Goal: Contribute content

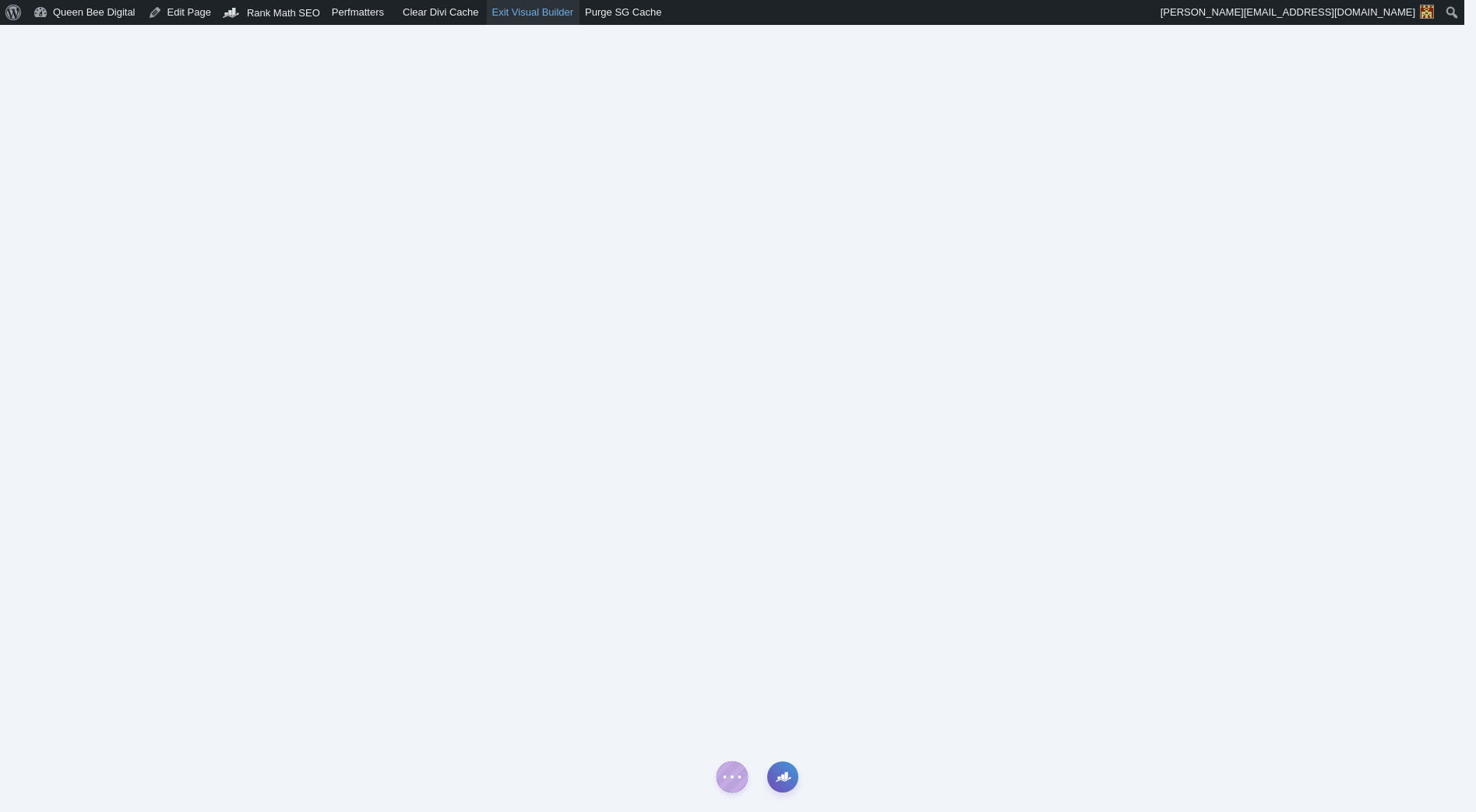
click at [549, 13] on link "Exit Visual Builder" at bounding box center [533, 13] width 93 height 25
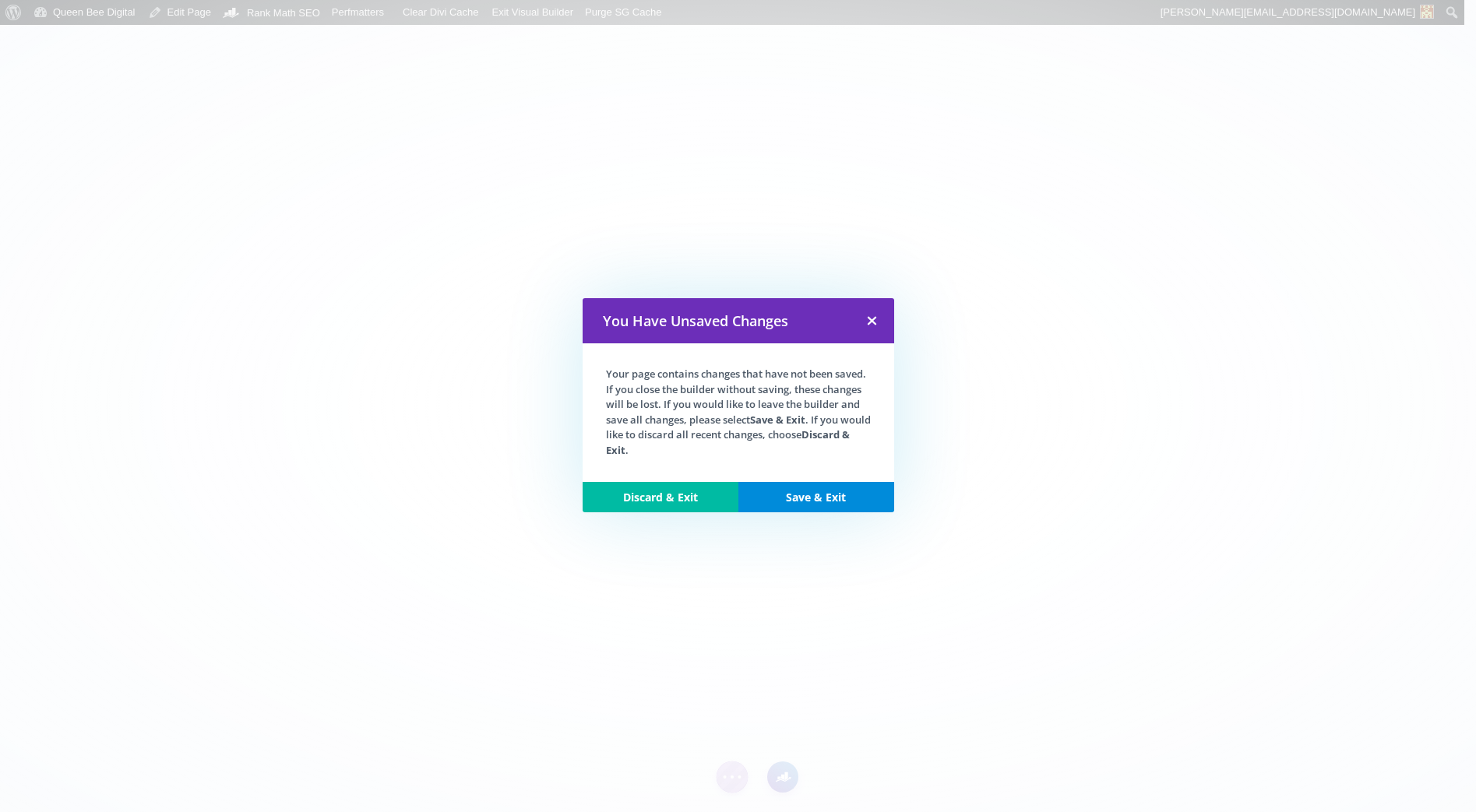
click at [671, 492] on link "Discard & Exit" at bounding box center [660, 497] width 156 height 31
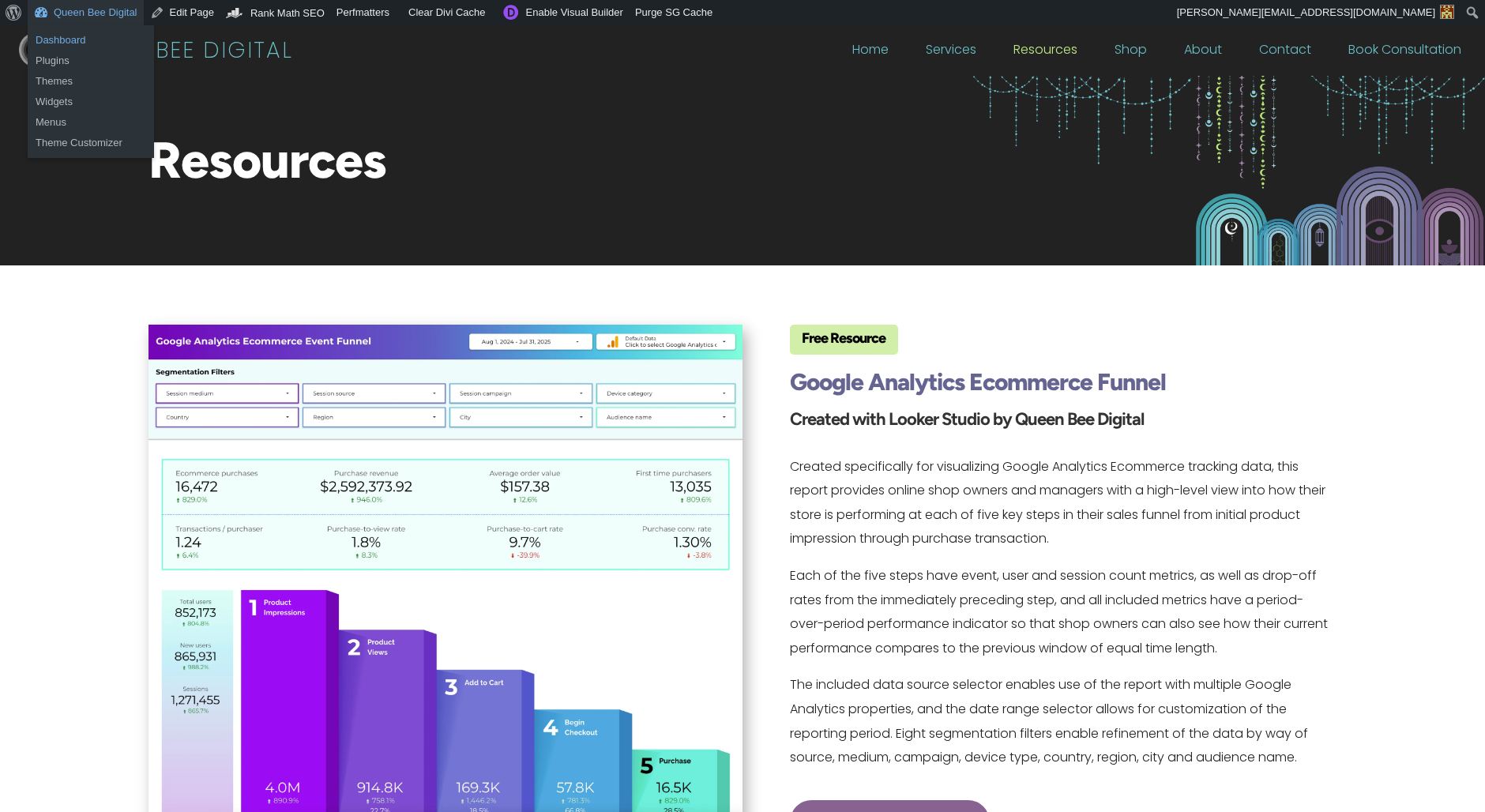
click at [69, 38] on link "Dashboard" at bounding box center [90, 40] width 126 height 20
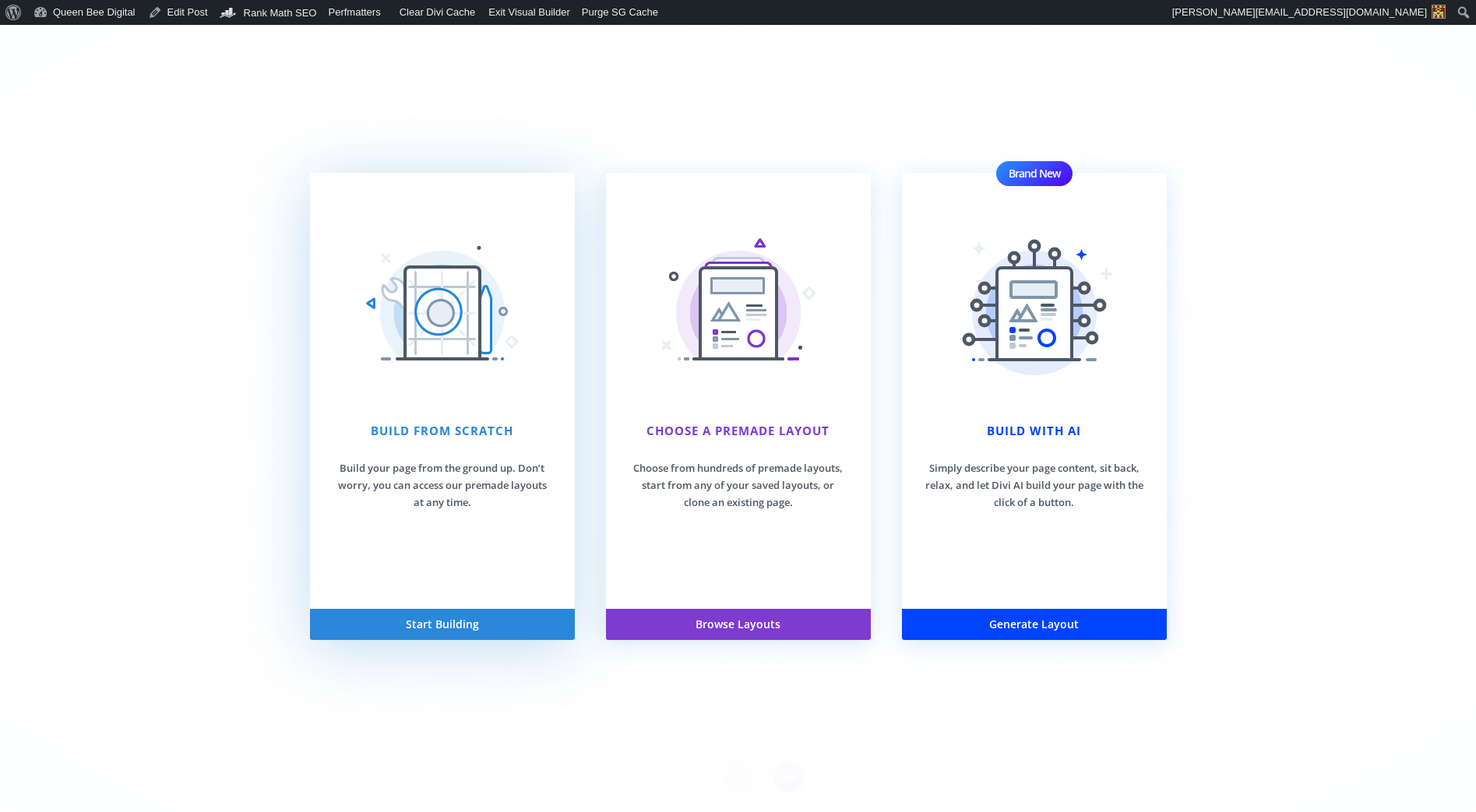
click at [439, 323] on img at bounding box center [442, 313] width 156 height 156
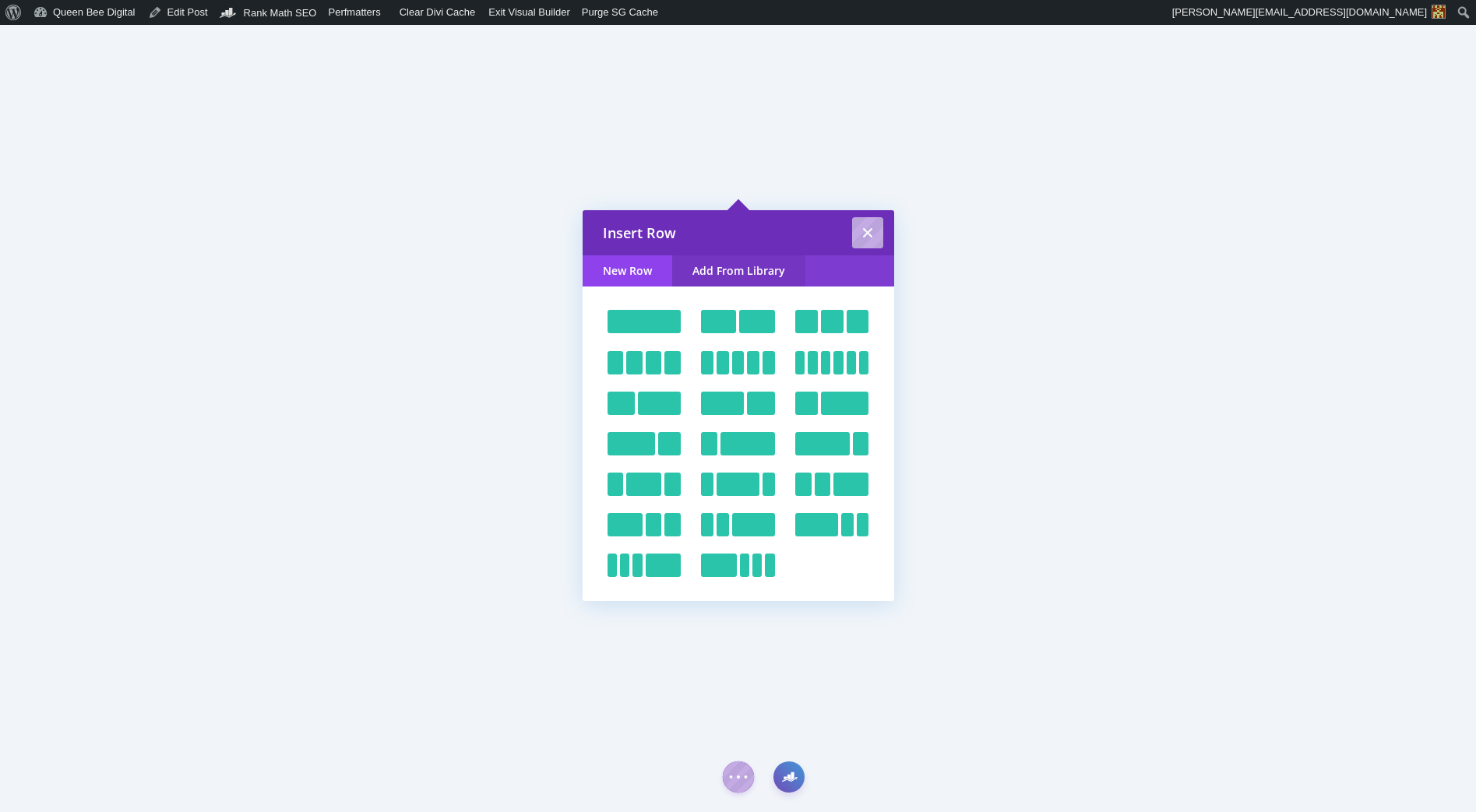
click at [742, 268] on link "Add From Library" at bounding box center [738, 271] width 133 height 31
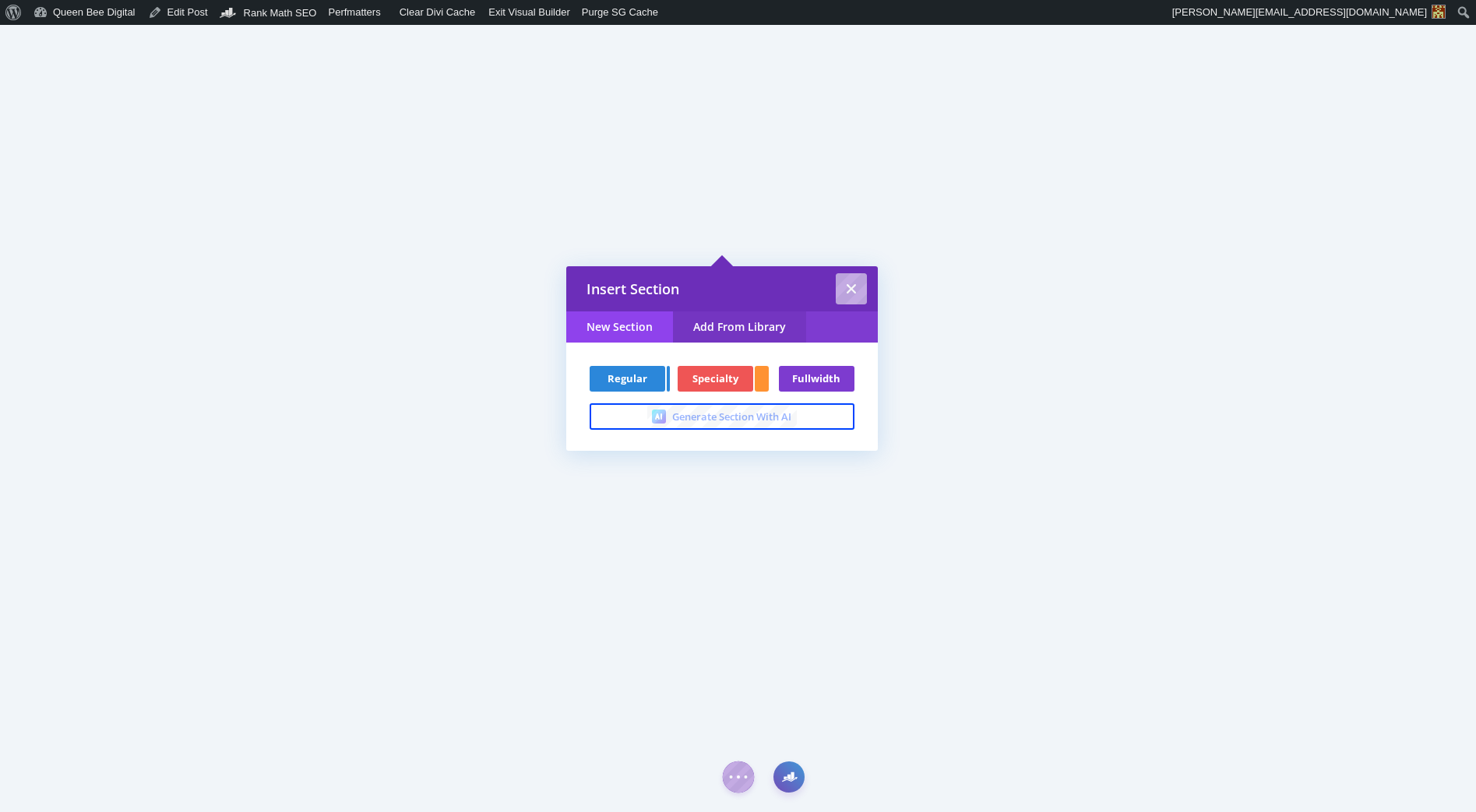
click at [743, 325] on link "Add From Library" at bounding box center [739, 326] width 133 height 31
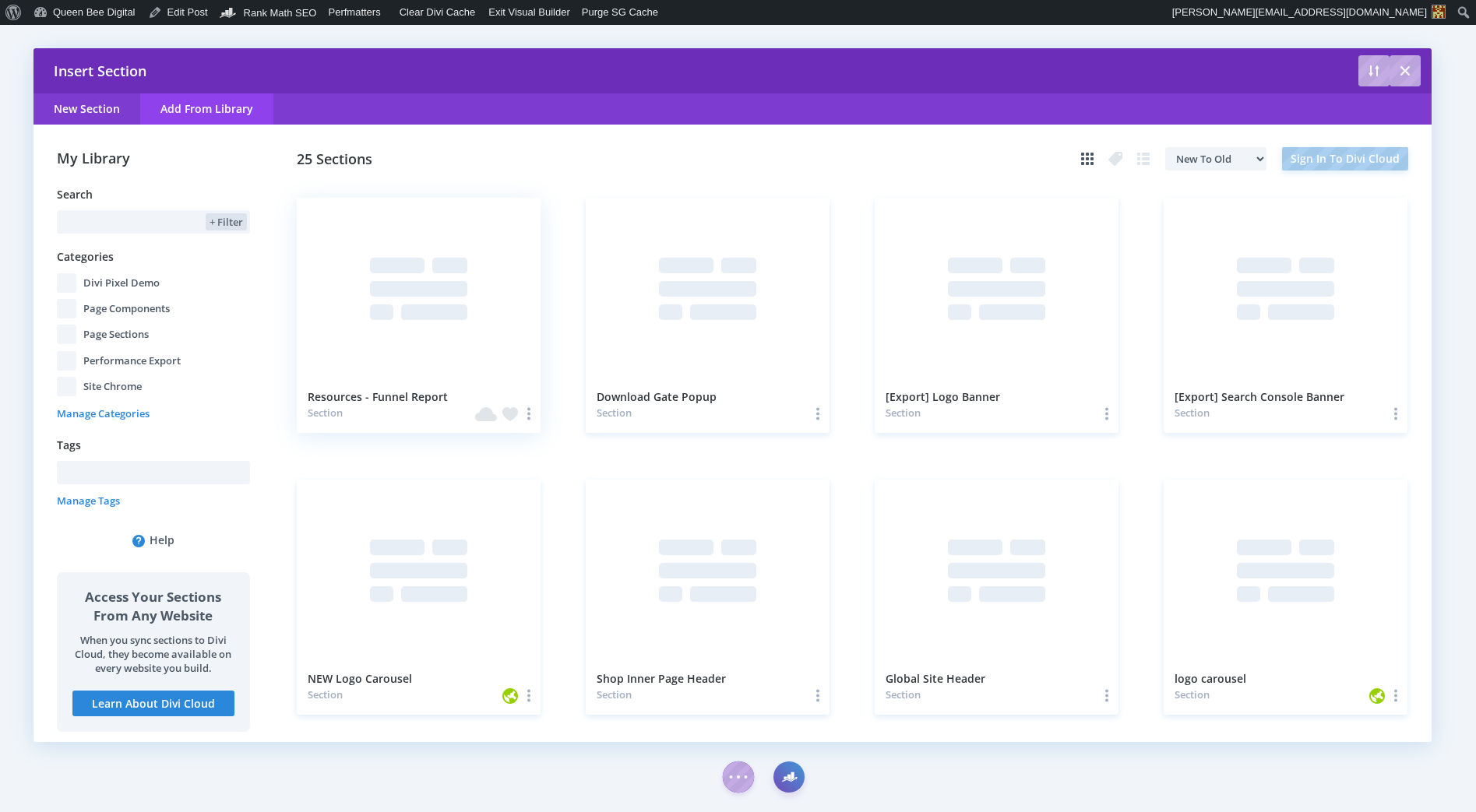
click at [384, 240] on div at bounding box center [419, 289] width 245 height 183
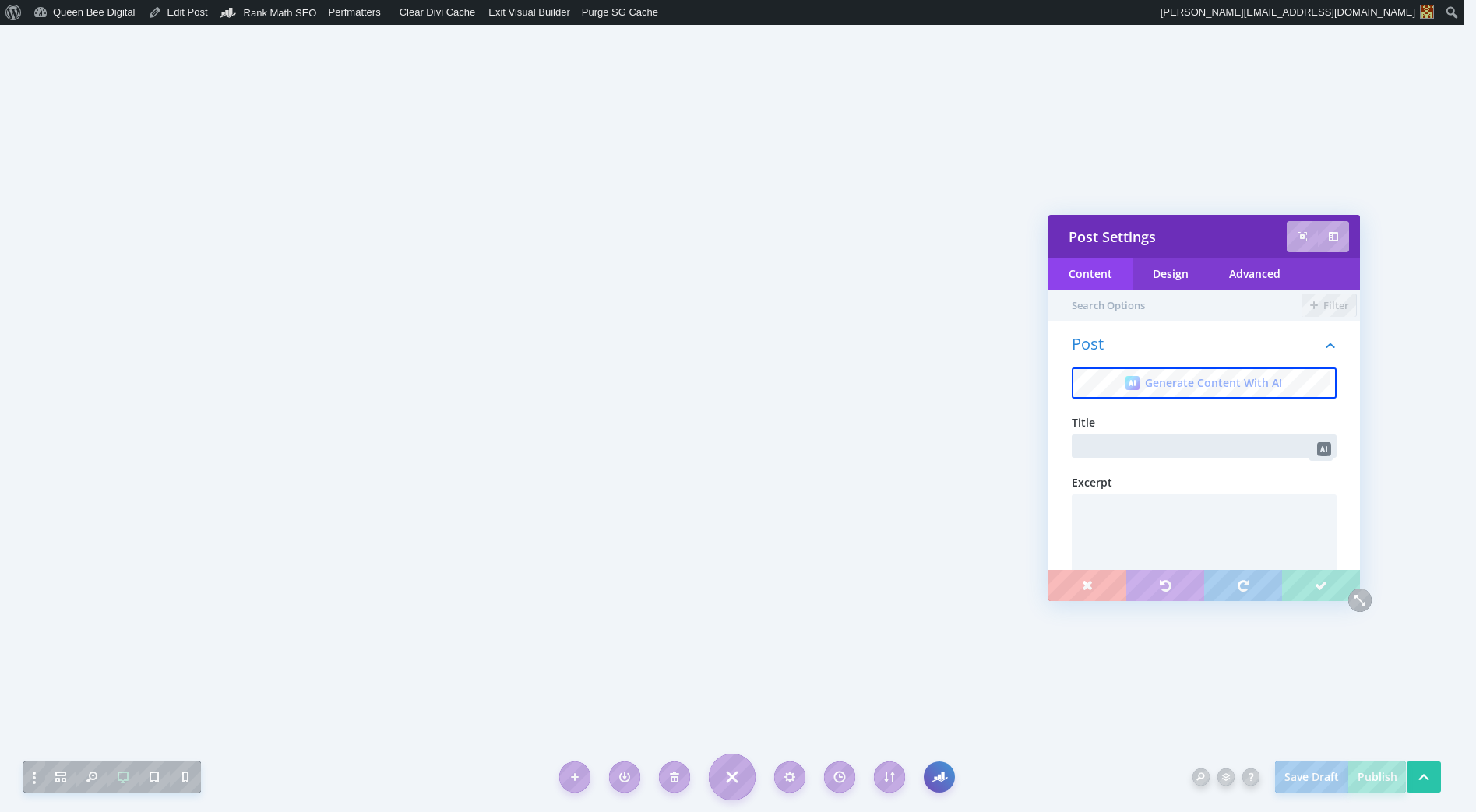
click at [1136, 451] on input "text" at bounding box center [1204, 446] width 265 height 24
type input "Free Google Analytics Ecommerce Funnel Report"
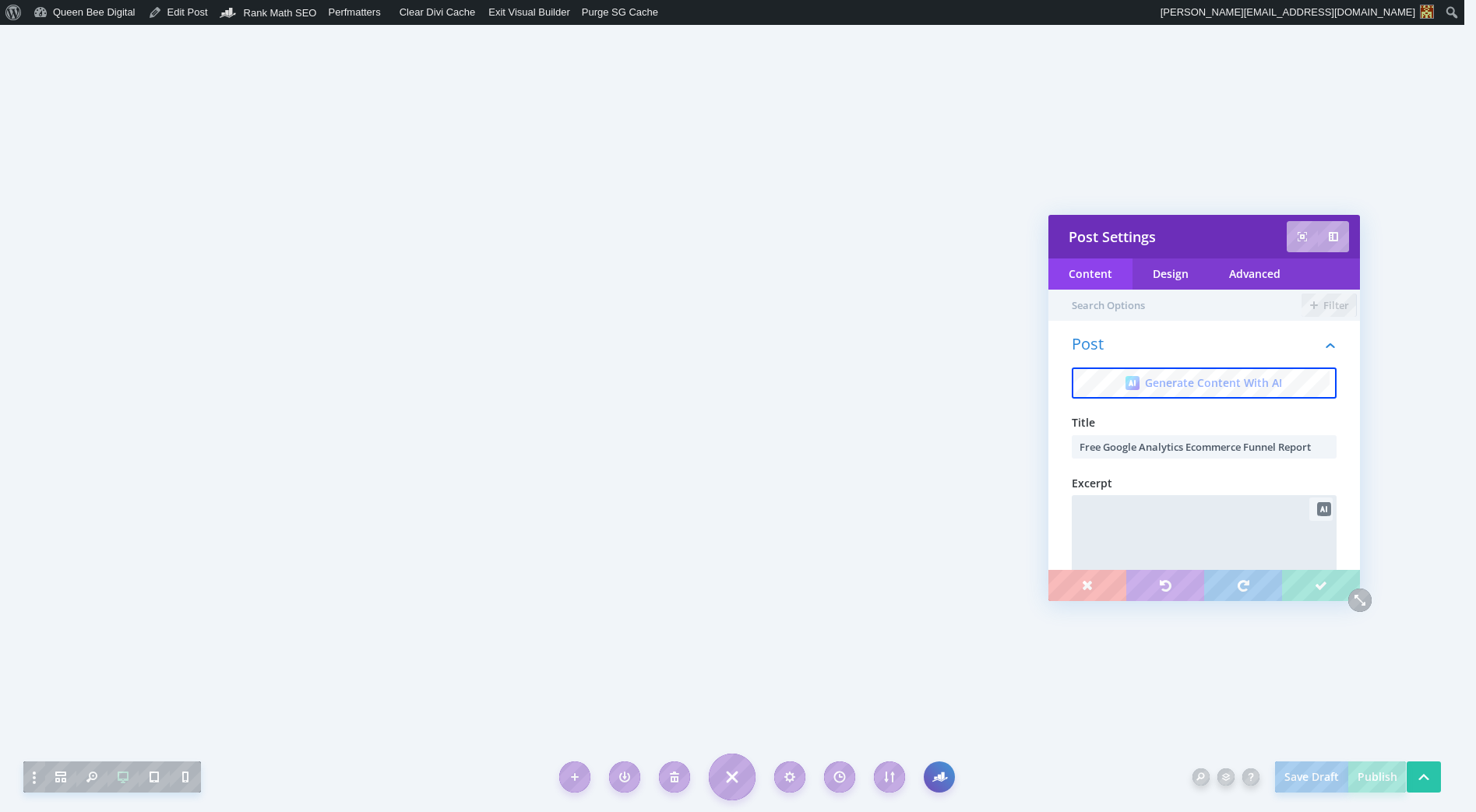
click at [1139, 516] on textarea at bounding box center [1204, 541] width 265 height 93
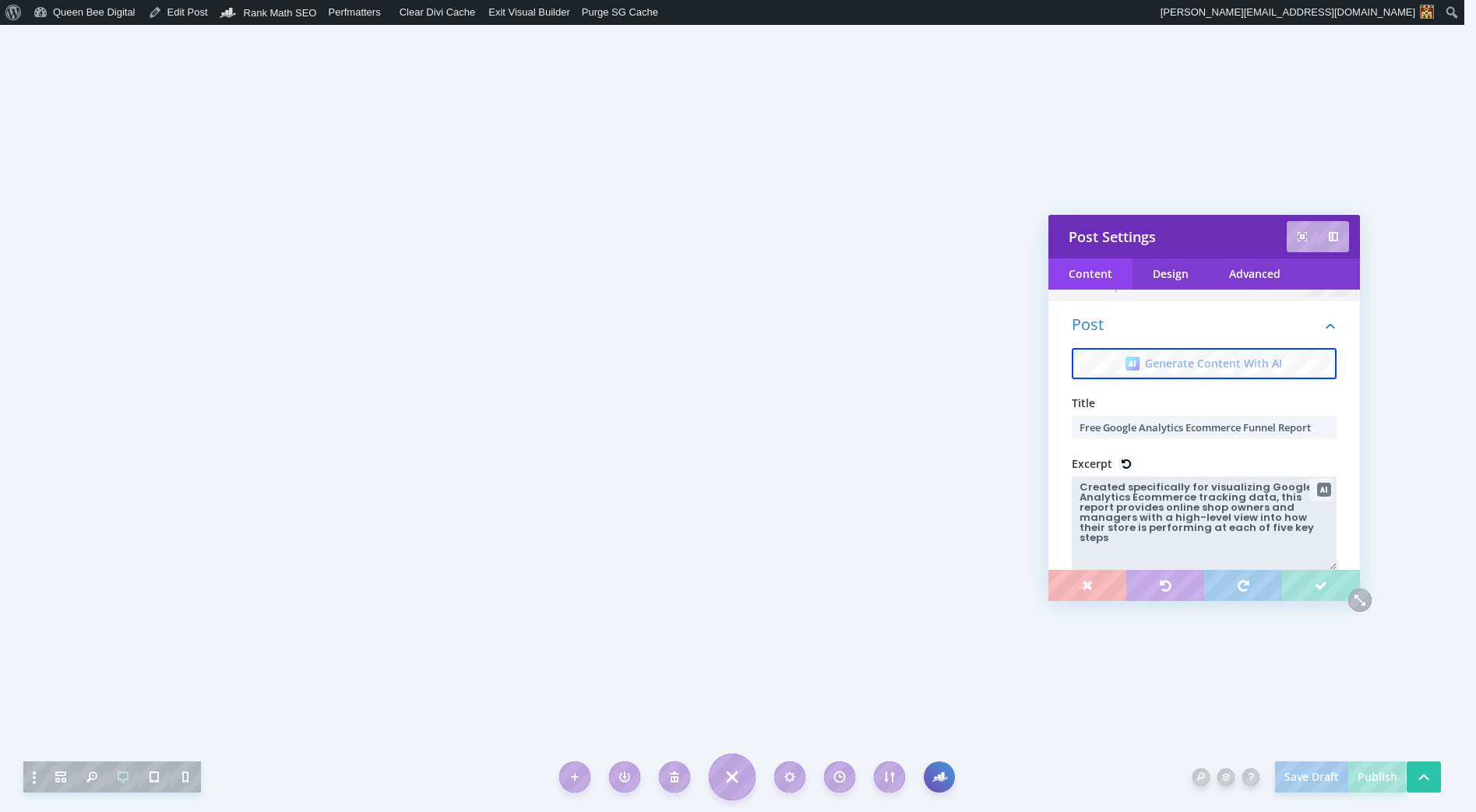
scroll to position [20, 0]
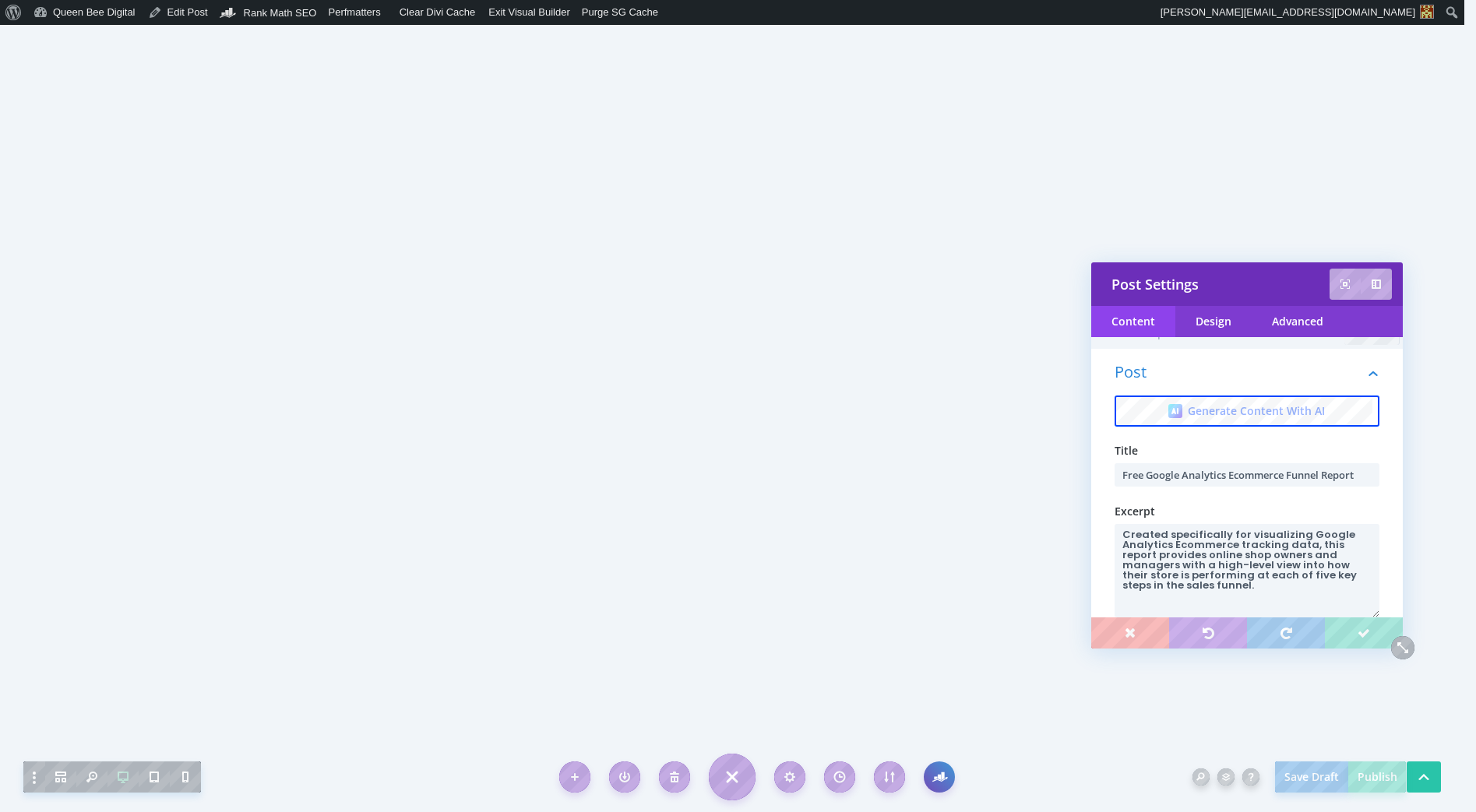
drag, startPoint x: 1200, startPoint y: 230, endPoint x: 1242, endPoint y: 278, distance: 63.8
click at [1242, 278] on div "Post Settings" at bounding box center [1246, 284] width 271 height 18
click at [1246, 606] on textarea "Created specifically for visualizing Google Analytics Ecommerce tracking data, …" at bounding box center [1246, 570] width 265 height 93
click at [1167, 537] on textarea "Created specifically for visualizing Google Analytics Ecommerce tracking data, …" at bounding box center [1246, 570] width 265 height 93
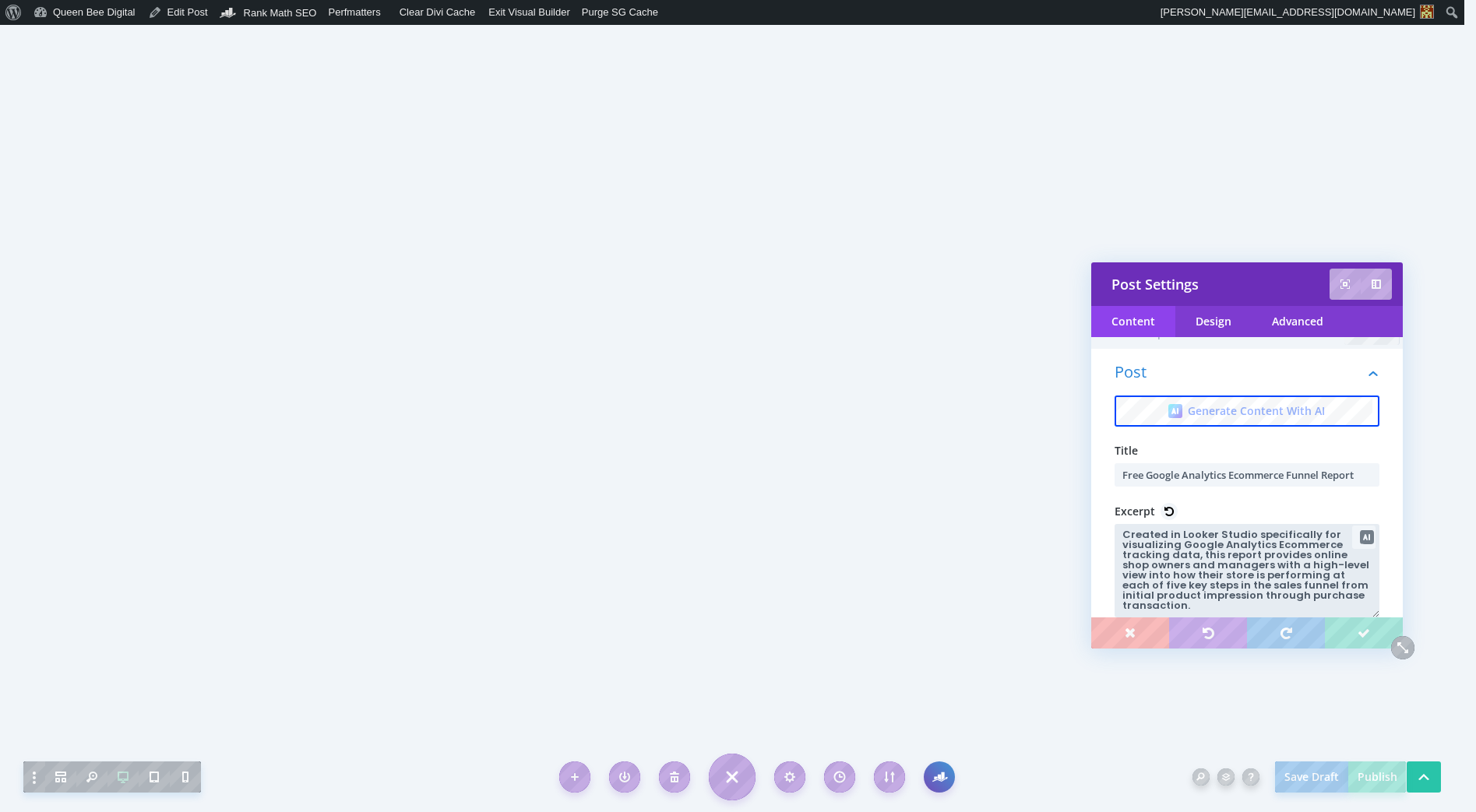
click at [1175, 539] on textarea "Created in Looker Studio specifically for visualizing Google Analytics Ecommerc…" at bounding box center [1246, 570] width 265 height 93
click at [1259, 539] on textarea "Created with Looker Studio specifically for visualizing Google Analytics Ecomme…" at bounding box center [1246, 570] width 265 height 93
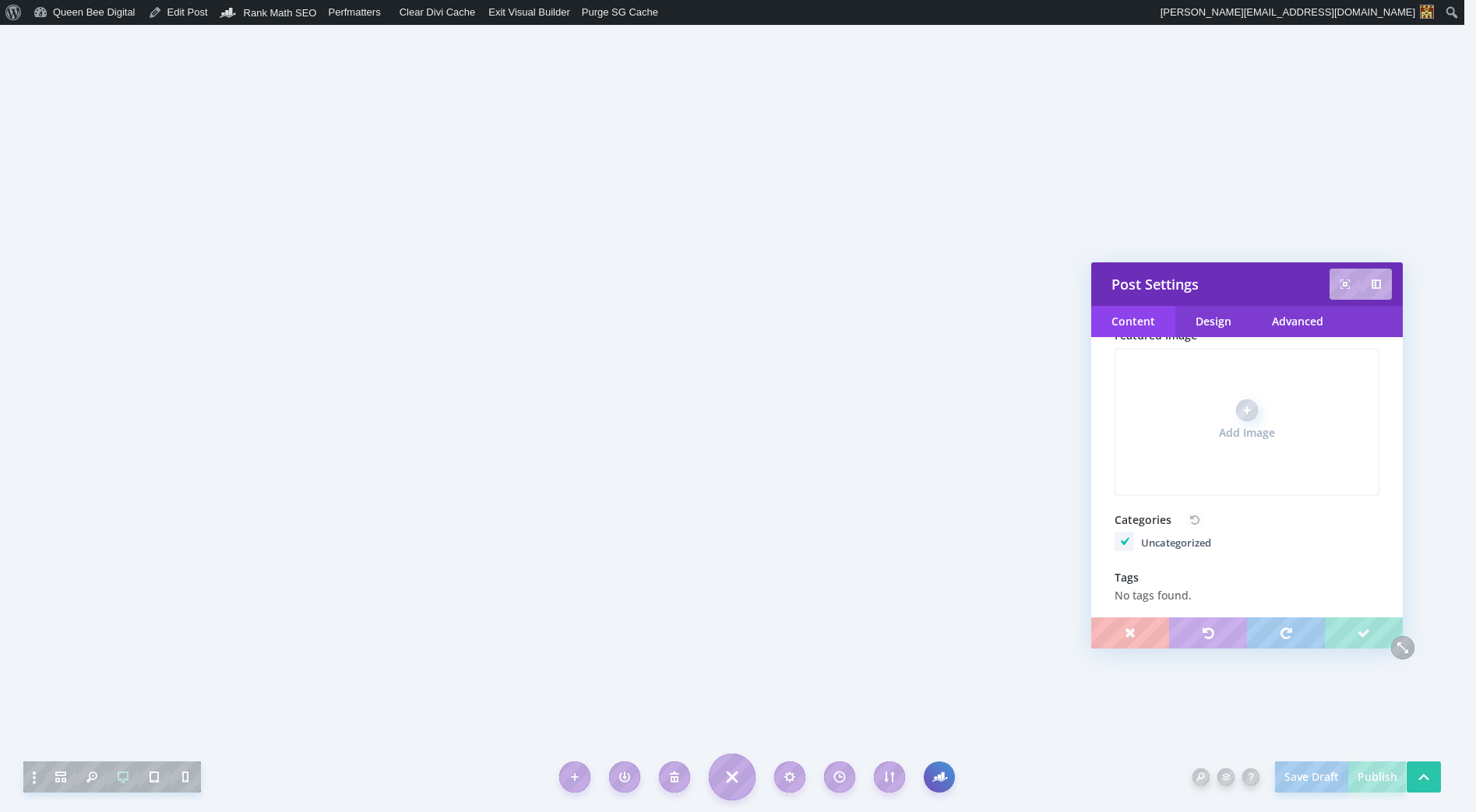
scroll to position [333, 0]
type textarea "Created with Looker Studio, and specifically for visualizing Google Analytics E…"
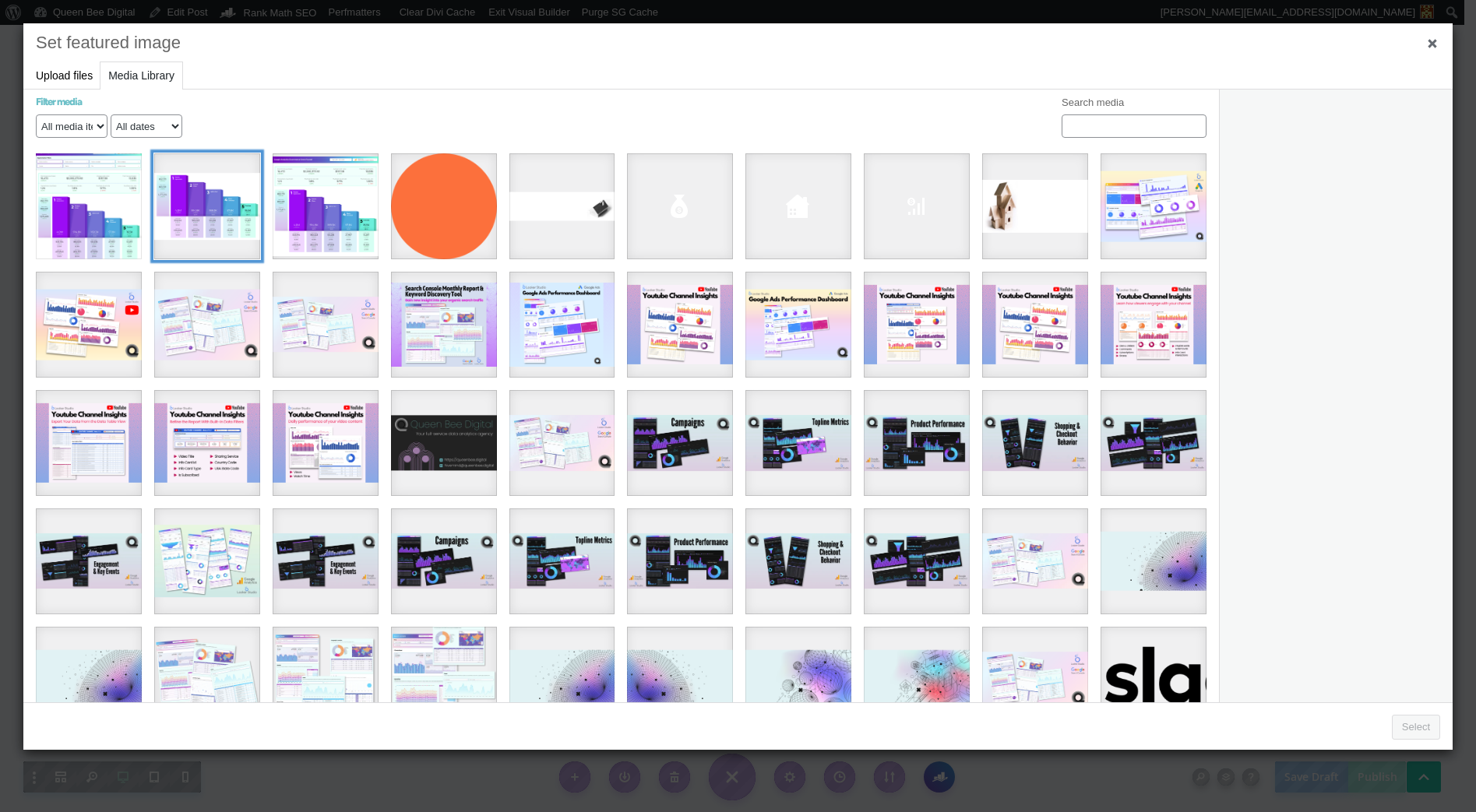
click at [229, 203] on div "ga4-ecommerce-event-funnel copy" at bounding box center [207, 206] width 106 height 106
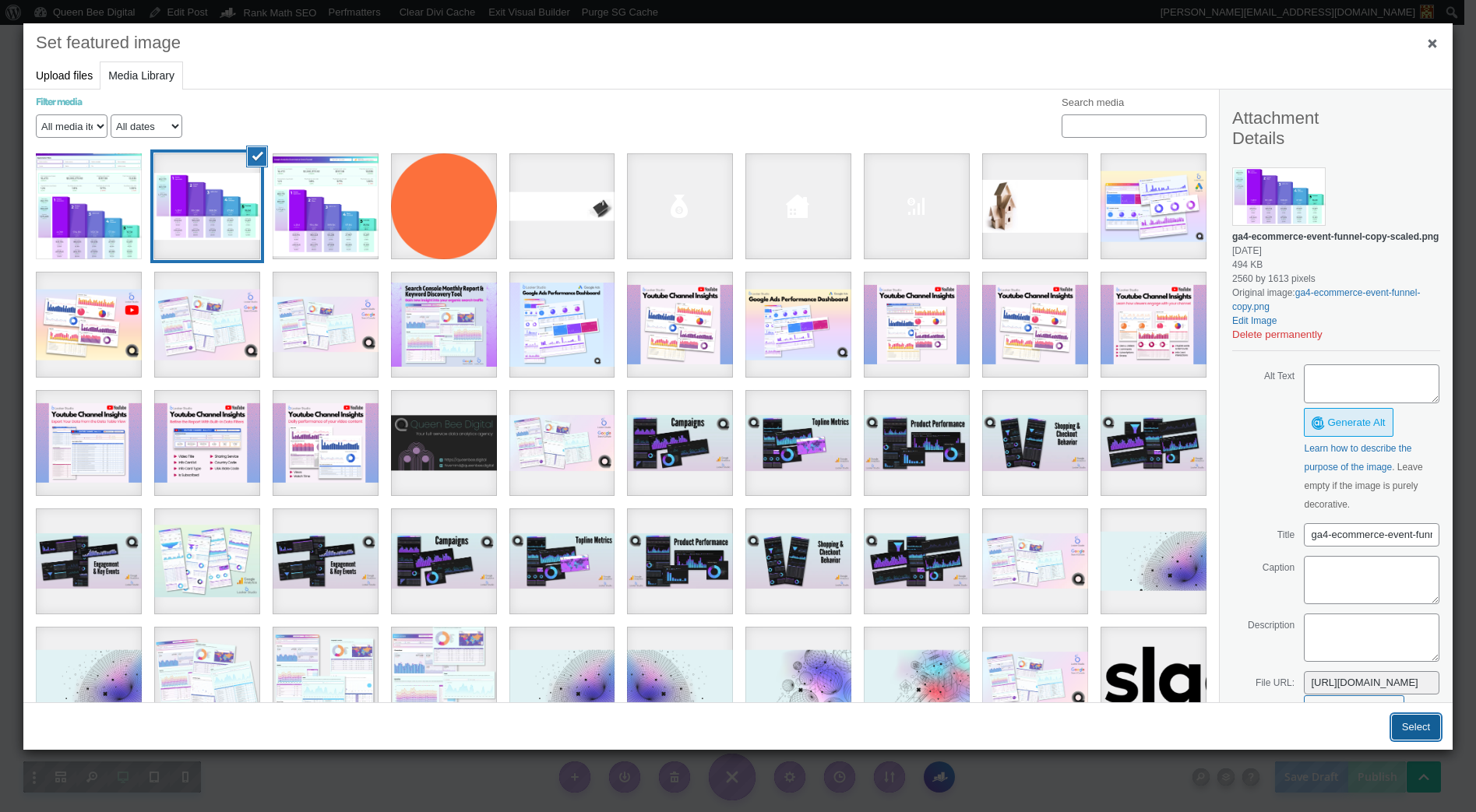
click at [1419, 728] on button "Select" at bounding box center [1415, 727] width 48 height 25
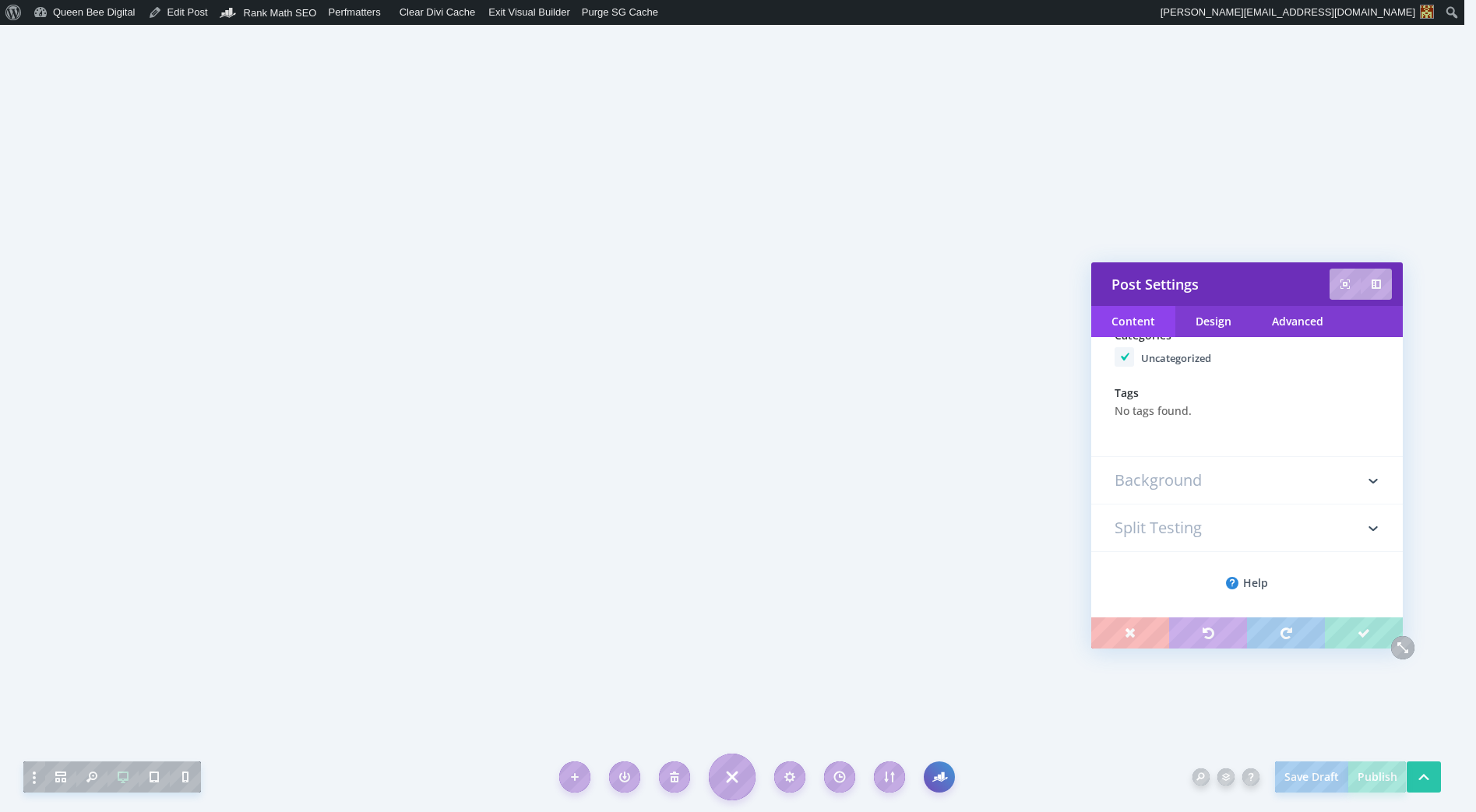
scroll to position [519, 0]
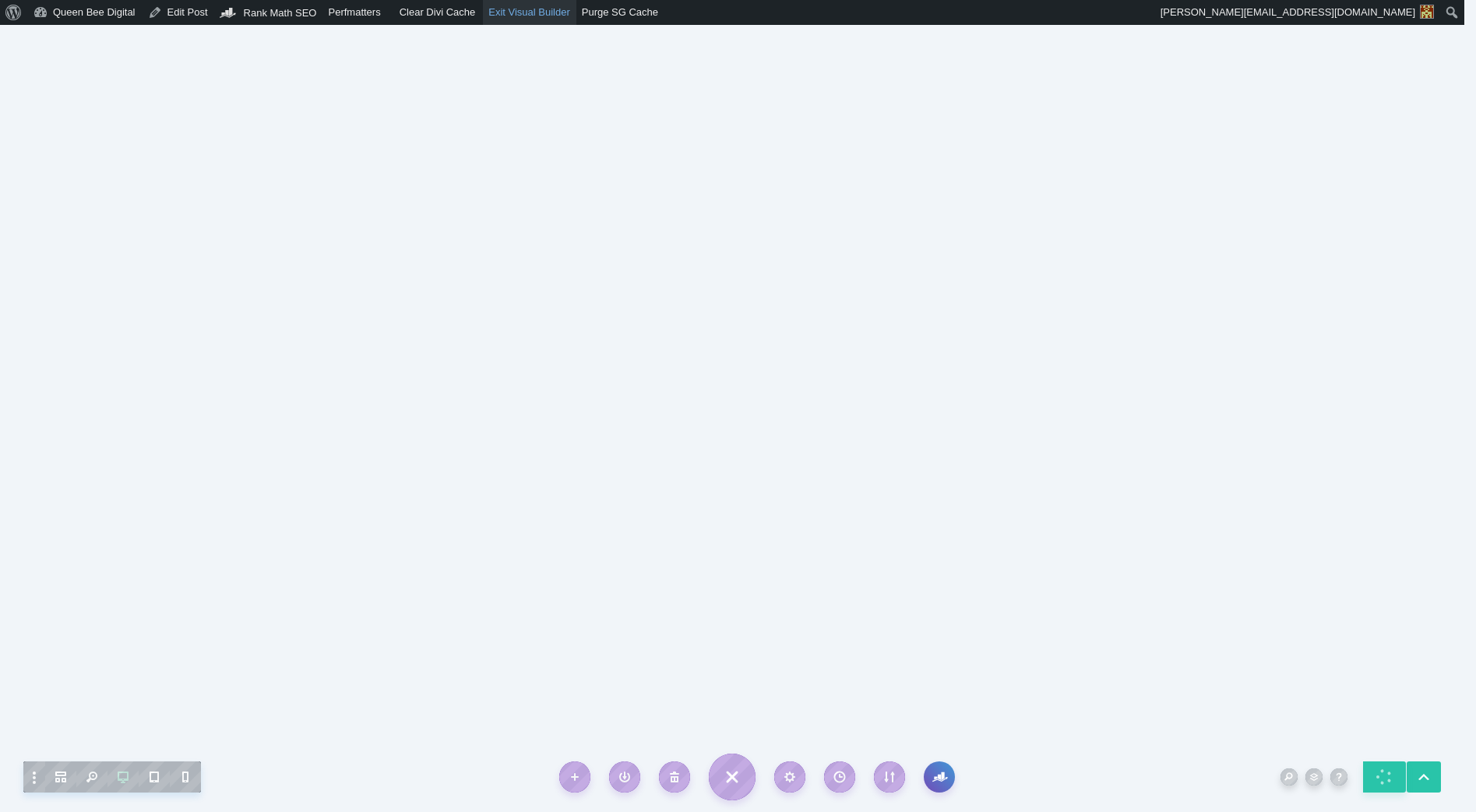
click at [548, 9] on link "Exit Visual Builder" at bounding box center [529, 13] width 93 height 25
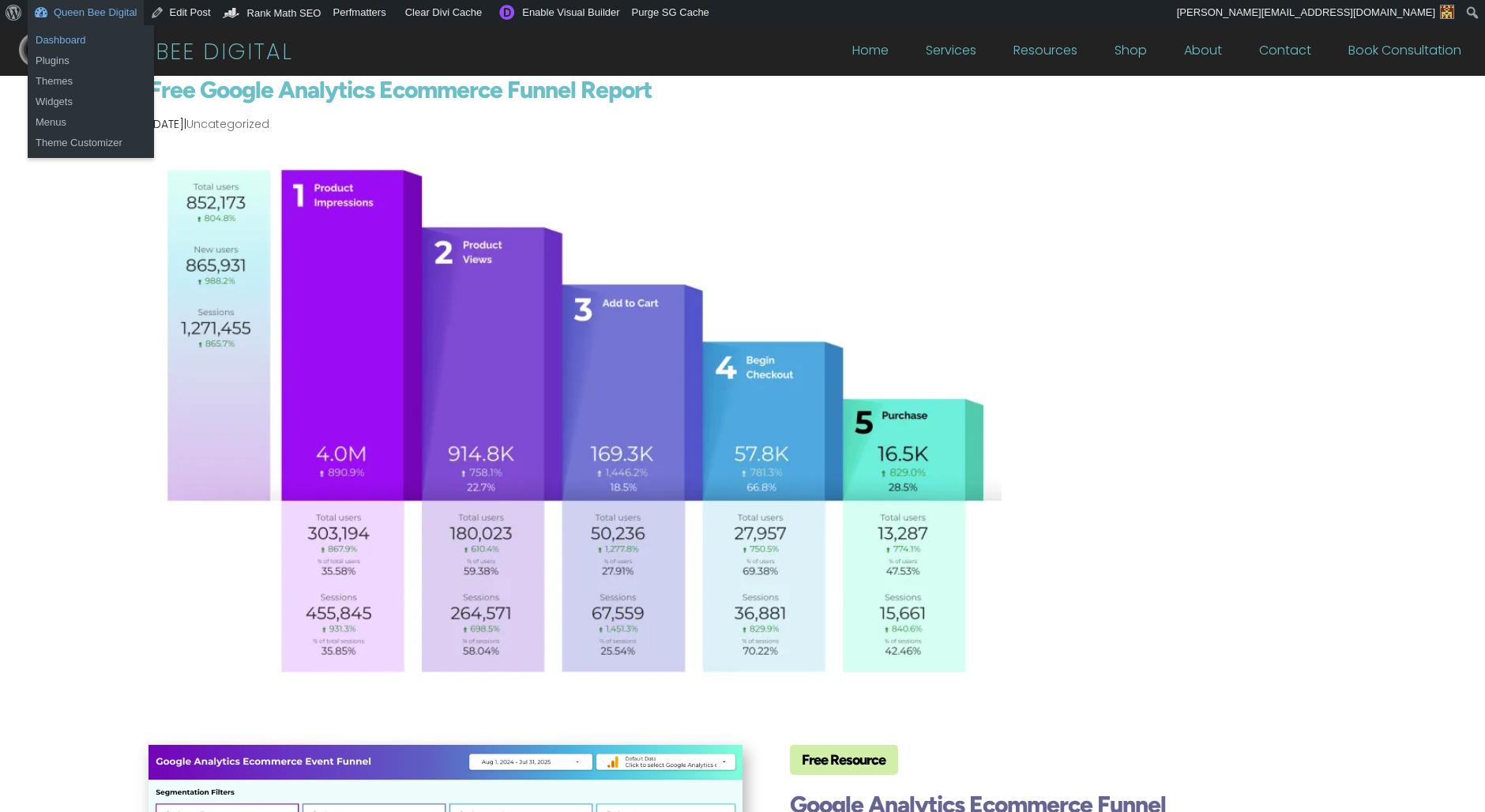
click at [74, 35] on link "Dashboard" at bounding box center [90, 40] width 126 height 20
